Goal: Obtain resource: Obtain resource

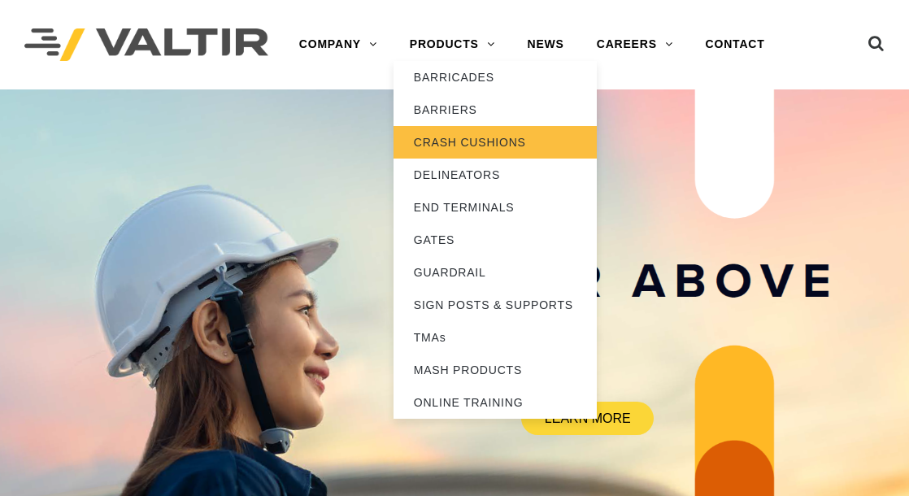
click at [487, 148] on link "CRASH CUSHIONS" at bounding box center [494, 142] width 203 height 33
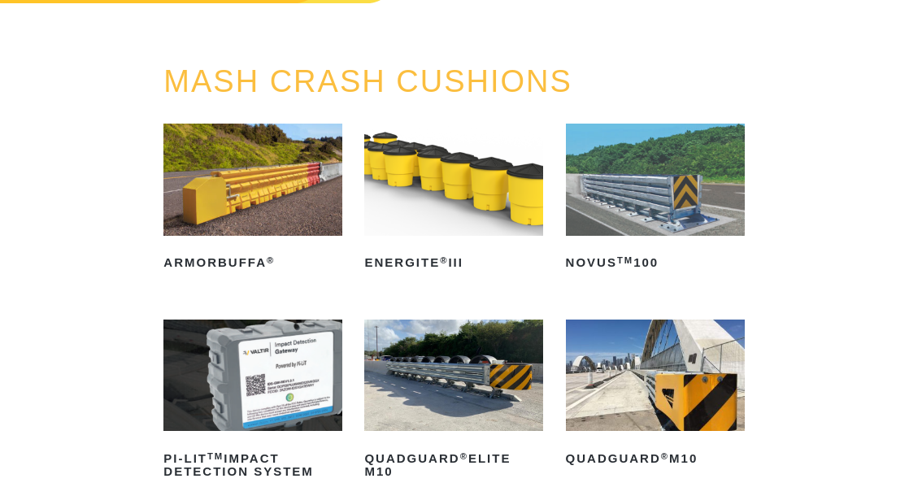
scroll to position [163, 0]
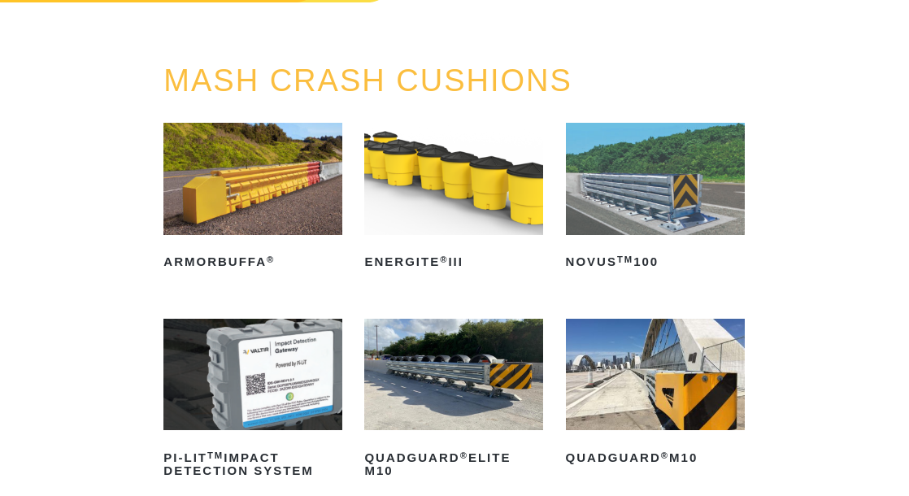
click at [440, 209] on img at bounding box center [453, 178] width 179 height 111
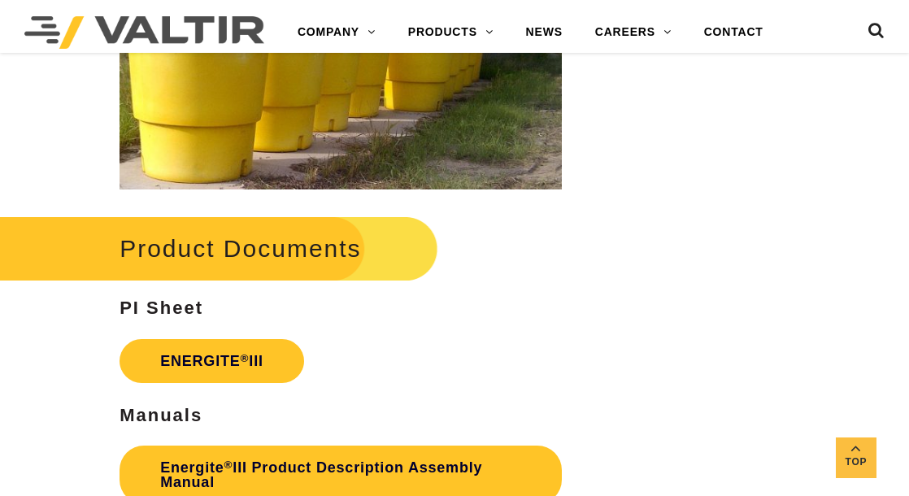
scroll to position [2438, 0]
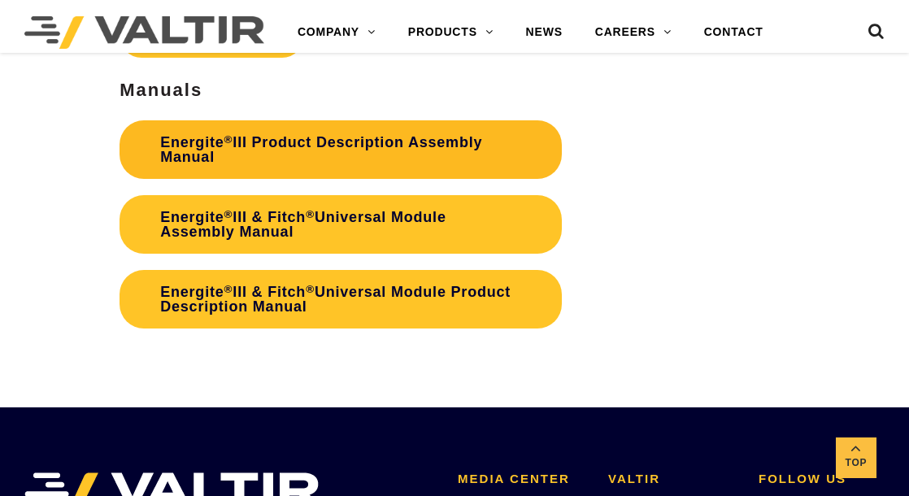
click at [270, 140] on link "Energite ® III Product Description Assembly Manual" at bounding box center [340, 149] width 442 height 59
